Goal: Task Accomplishment & Management: Manage account settings

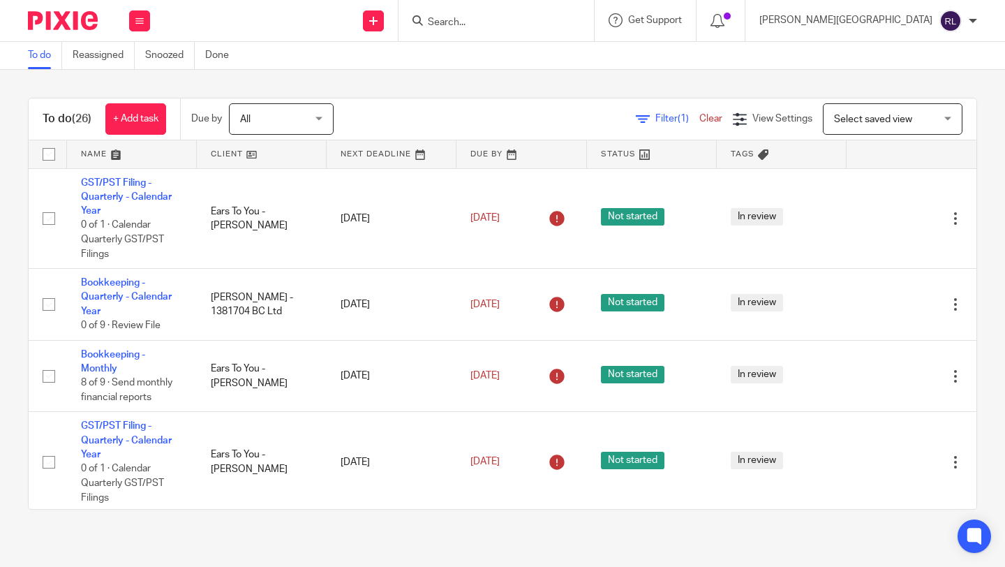
click at [253, 146] on link at bounding box center [262, 154] width 130 height 28
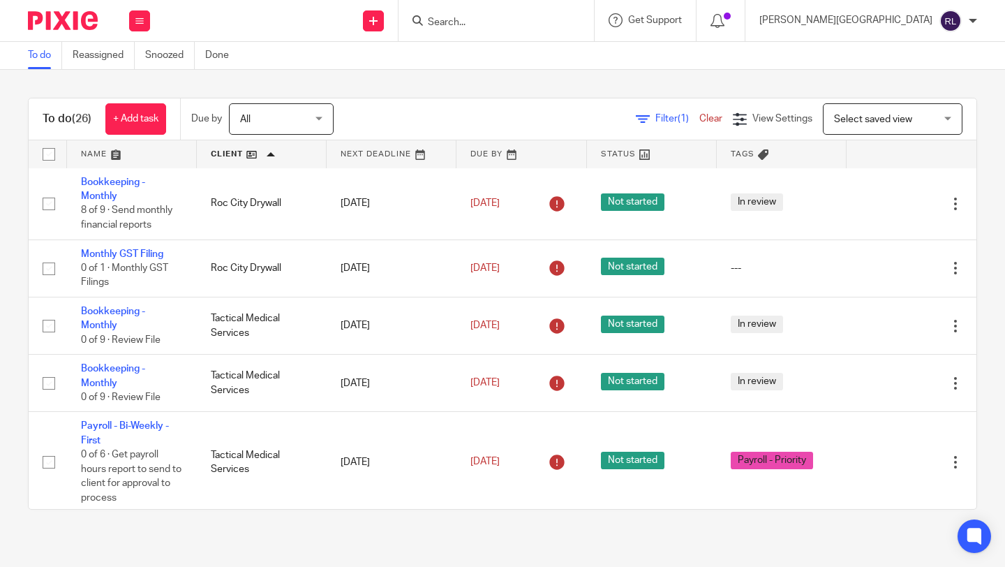
scroll to position [1450, 0]
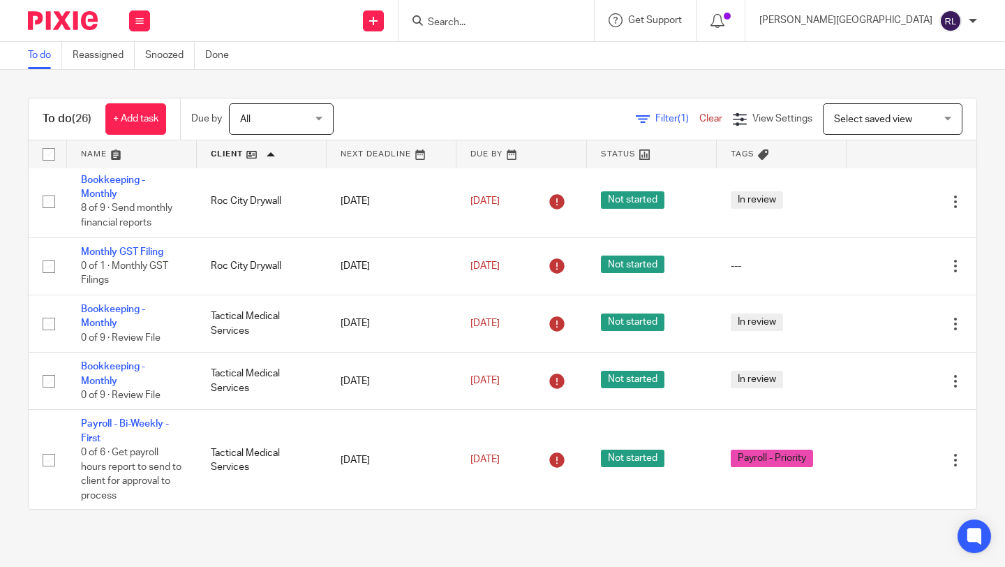
click at [111, 140] on div "To do (26) + Add task Due by All All Today Tomorrow This week Next week This mo…" at bounding box center [503, 119] width 948 height 42
click at [112, 156] on link at bounding box center [132, 154] width 130 height 28
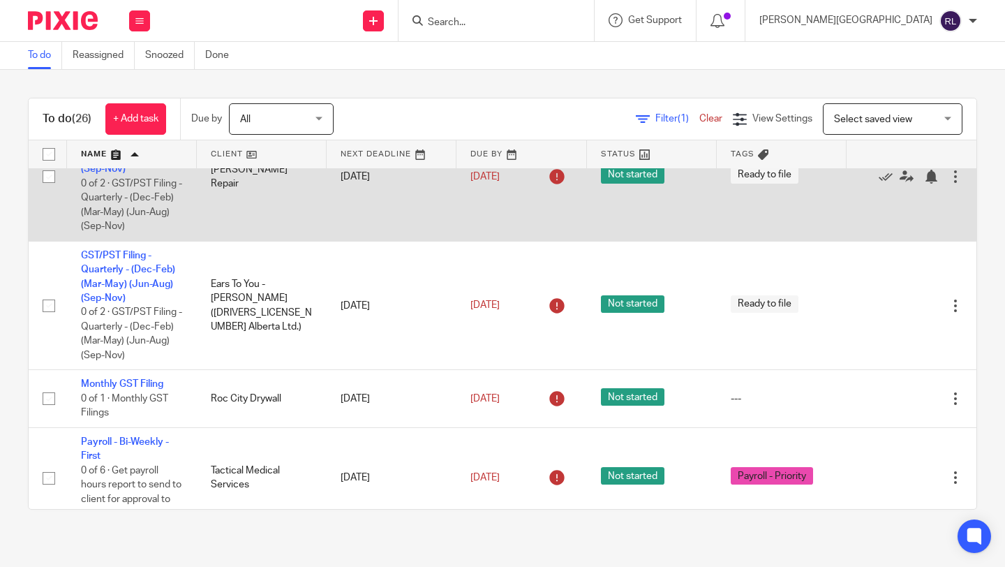
scroll to position [1746, 0]
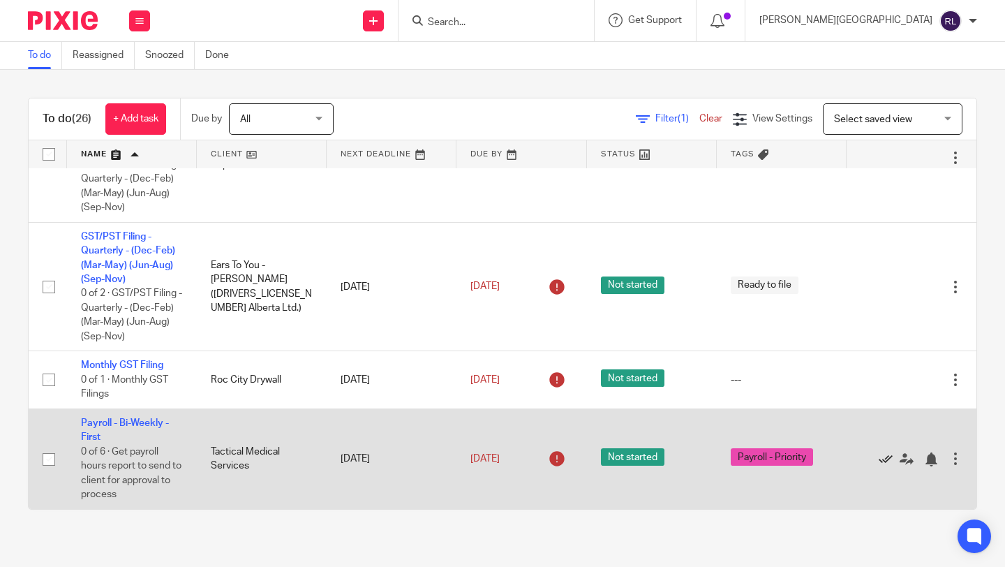
click at [884, 459] on icon at bounding box center [886, 459] width 14 height 14
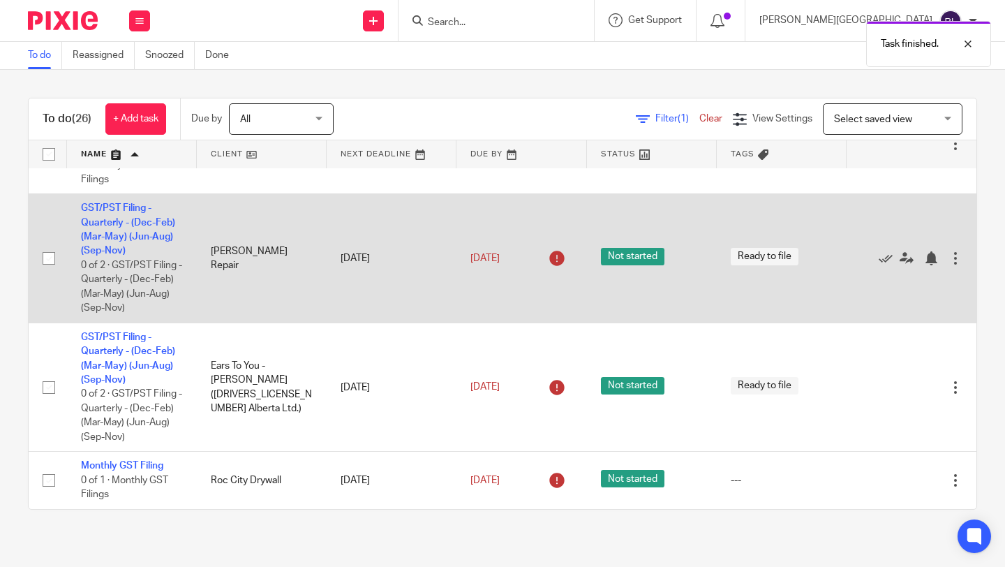
scroll to position [1508, 0]
